Goal: Check status: Check status

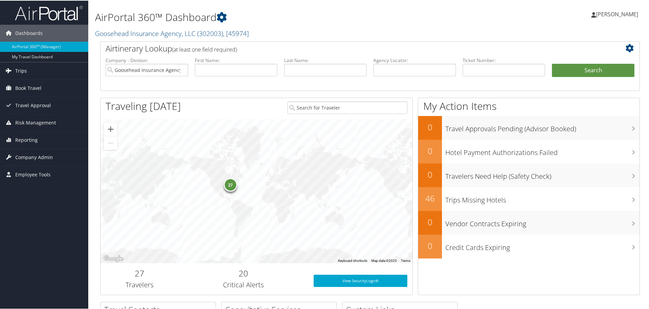
click at [16, 66] on span "Trips" at bounding box center [21, 70] width 12 height 17
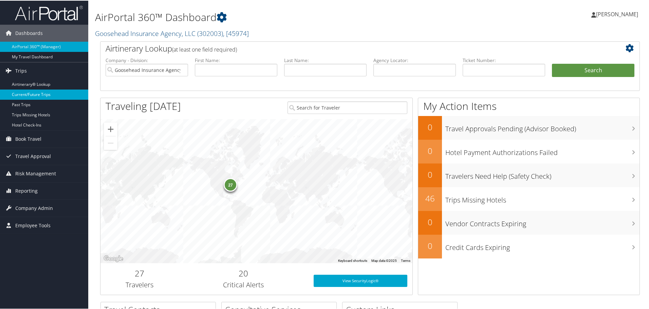
click at [26, 95] on link "Current/Future Trips" at bounding box center [44, 94] width 88 height 10
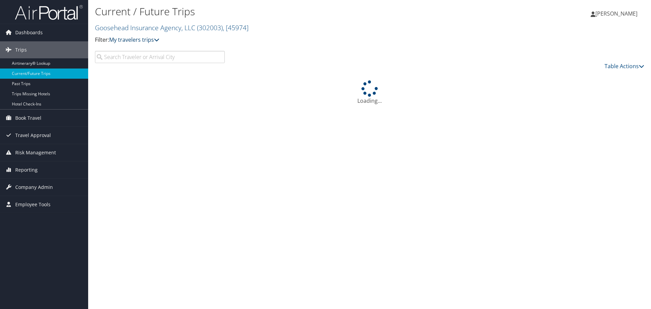
click at [141, 42] on link "My travelers trips" at bounding box center [134, 39] width 50 height 7
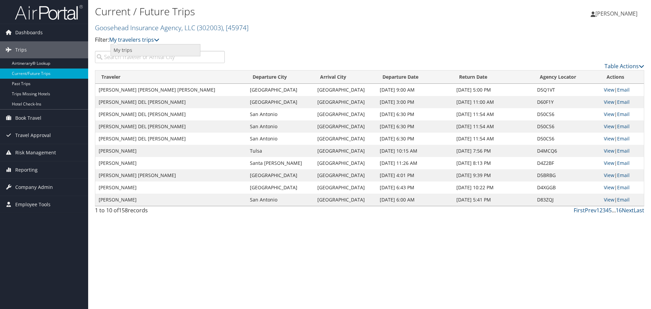
click at [136, 51] on link "My trips" at bounding box center [155, 50] width 89 height 12
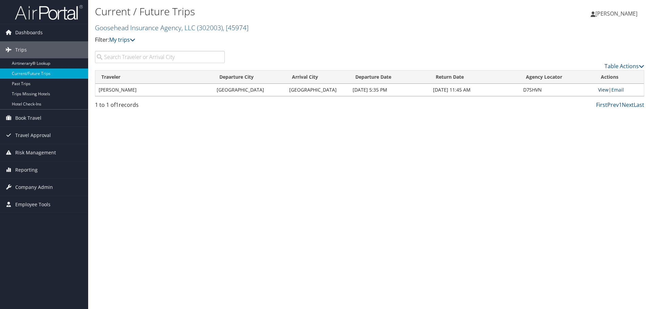
click at [603, 88] on link "View" at bounding box center [603, 89] width 11 height 6
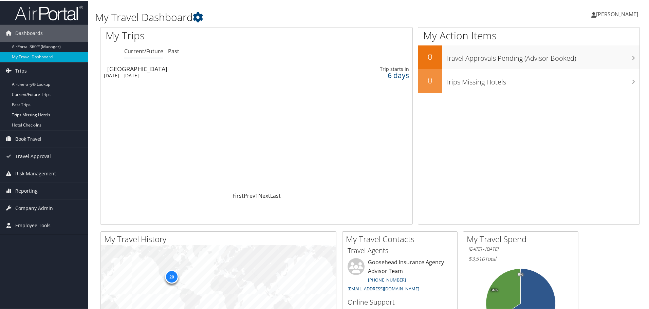
click at [126, 69] on div "Las Vegas" at bounding box center [204, 68] width 195 height 6
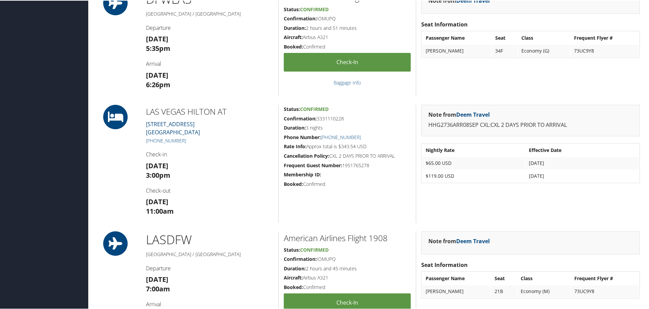
scroll to position [34, 0]
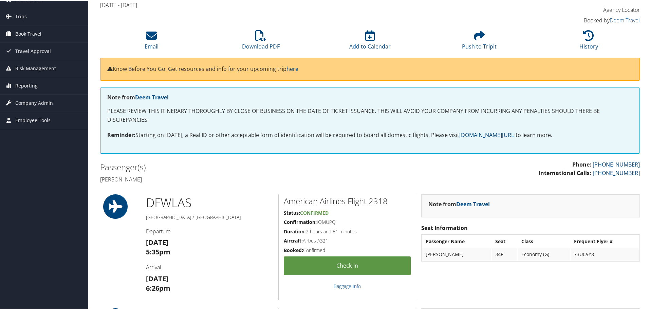
click at [24, 33] on span "Book Travel" at bounding box center [28, 33] width 26 height 17
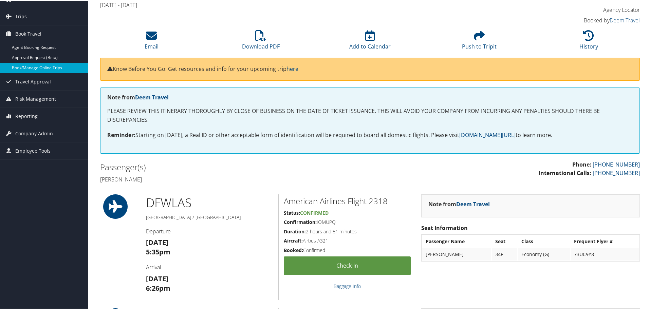
click at [23, 64] on link "Book/Manage Online Trips" at bounding box center [44, 67] width 88 height 10
